Goal: Register for event/course

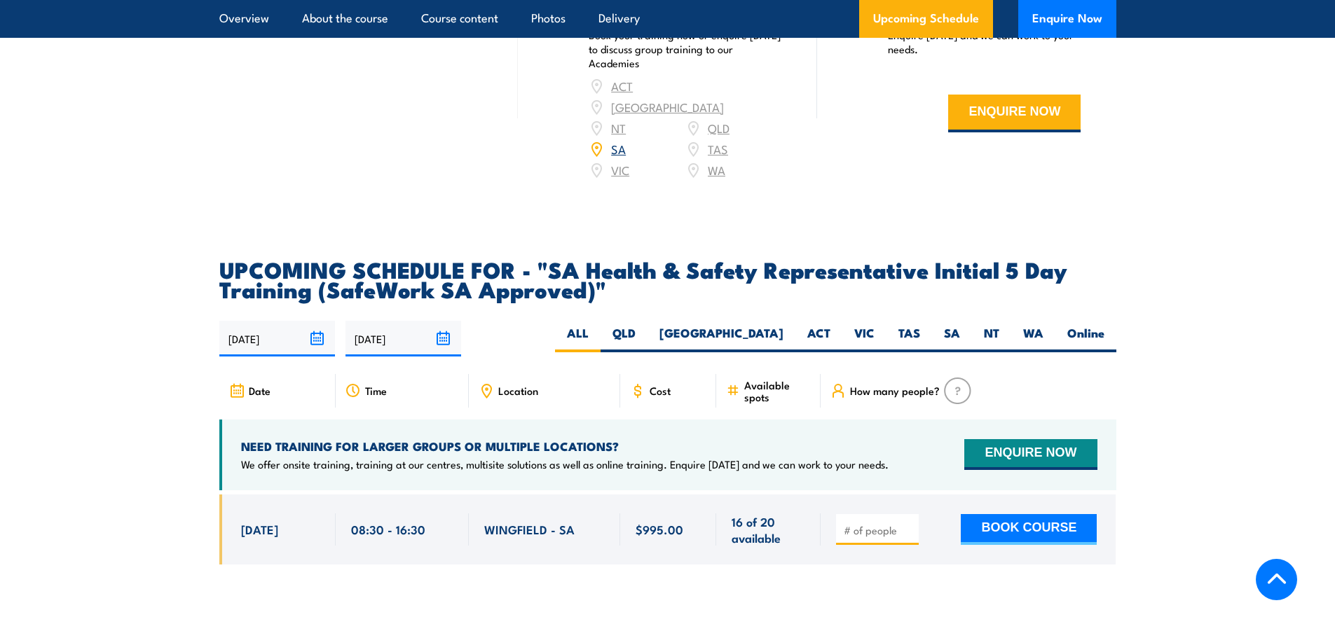
scroll to position [2175, 0]
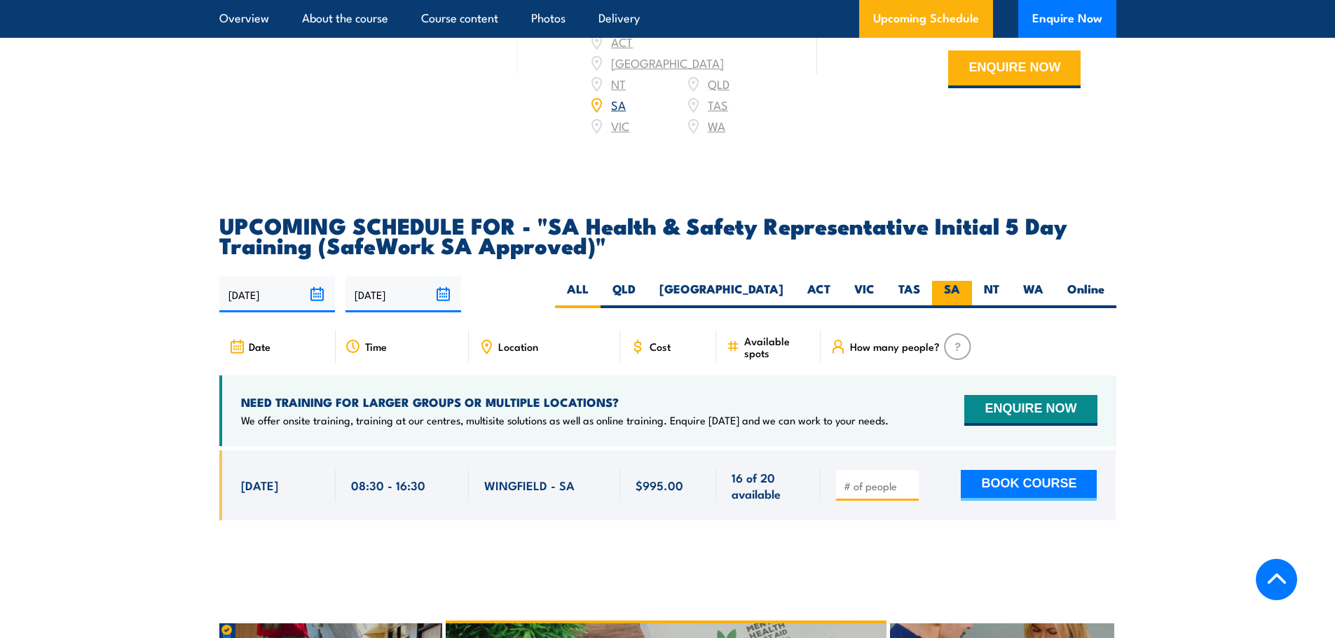
click at [956, 303] on label "SA" at bounding box center [952, 294] width 40 height 27
click at [960, 290] on input "SA" at bounding box center [964, 285] width 9 height 9
radio input "true"
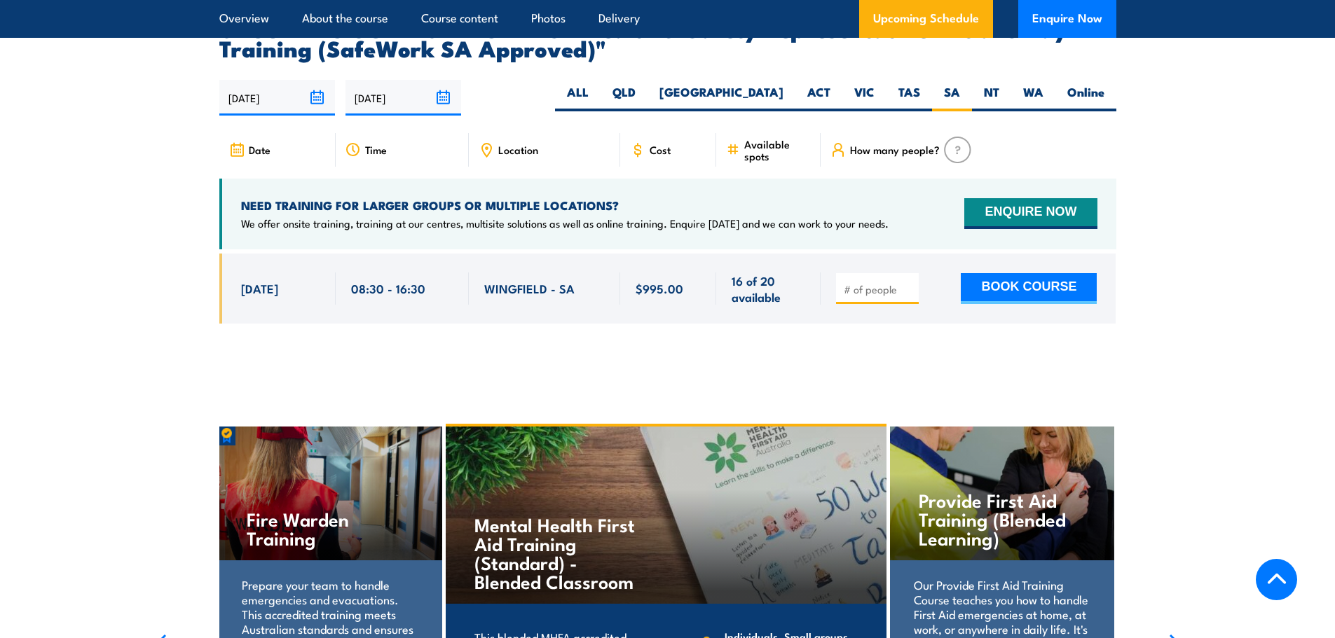
scroll to position [2402, 0]
